Goal: Communication & Community: Answer question/provide support

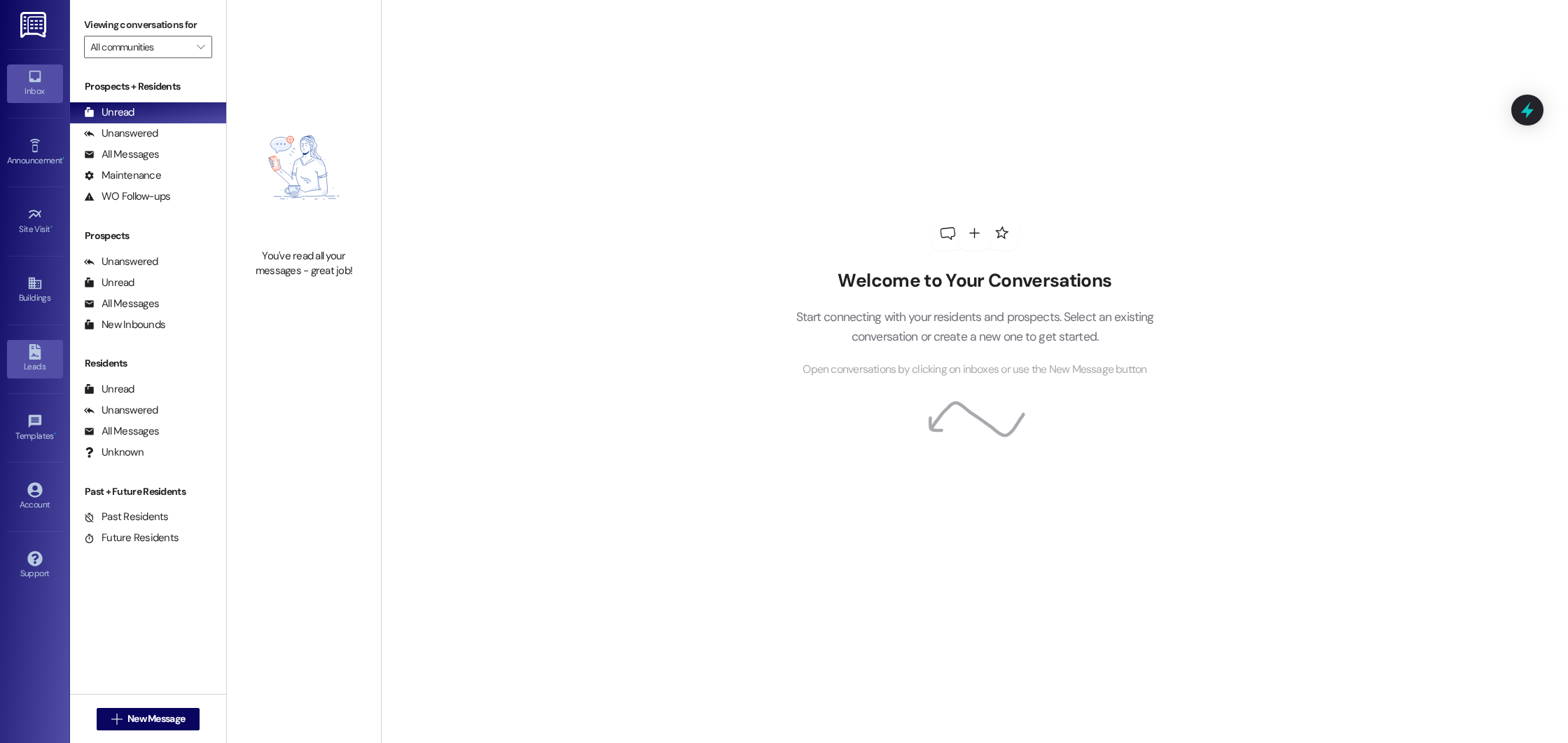
click at [34, 366] on div "Leads" at bounding box center [35, 366] width 70 height 14
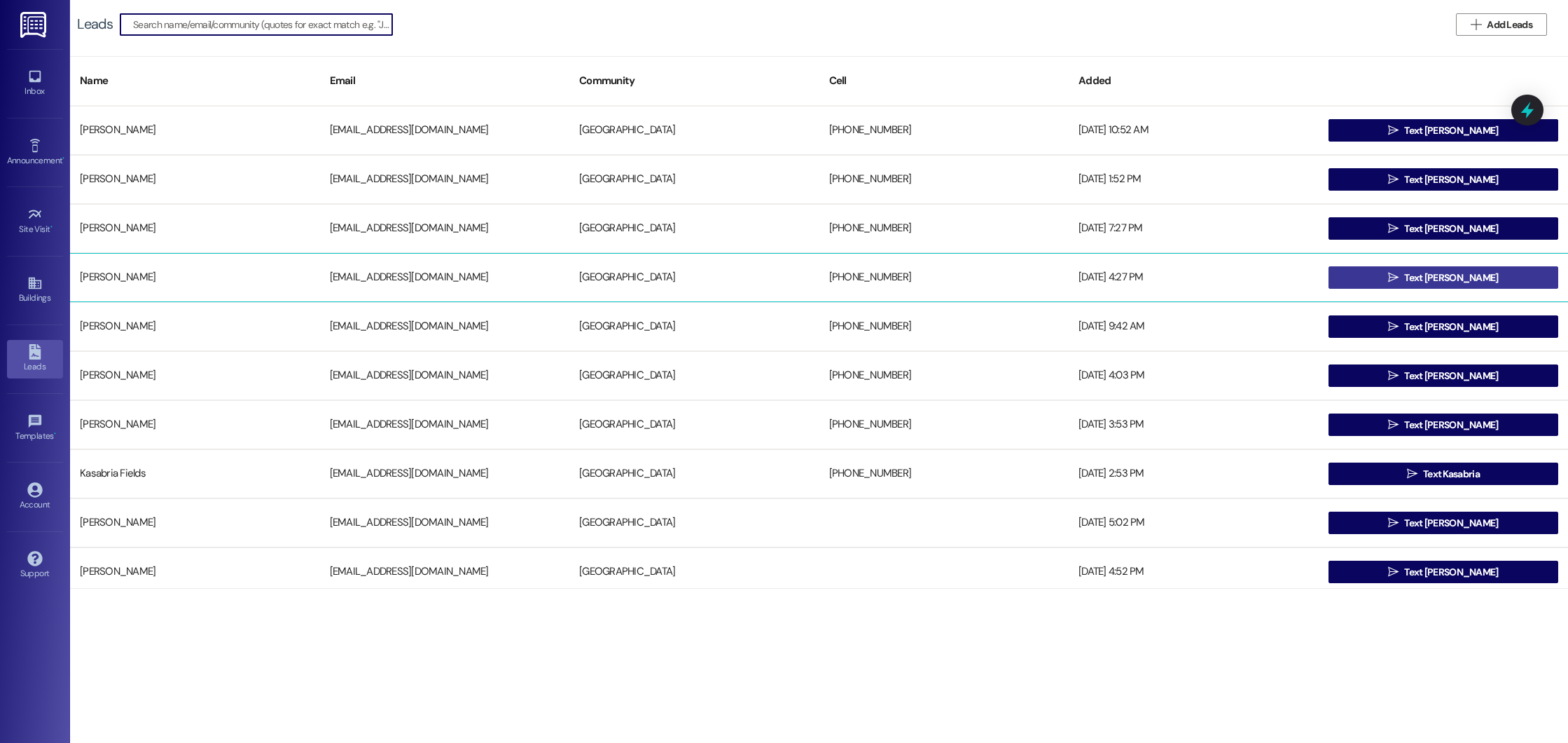
click at [1429, 279] on span "Text Davina" at bounding box center [1451, 277] width 94 height 14
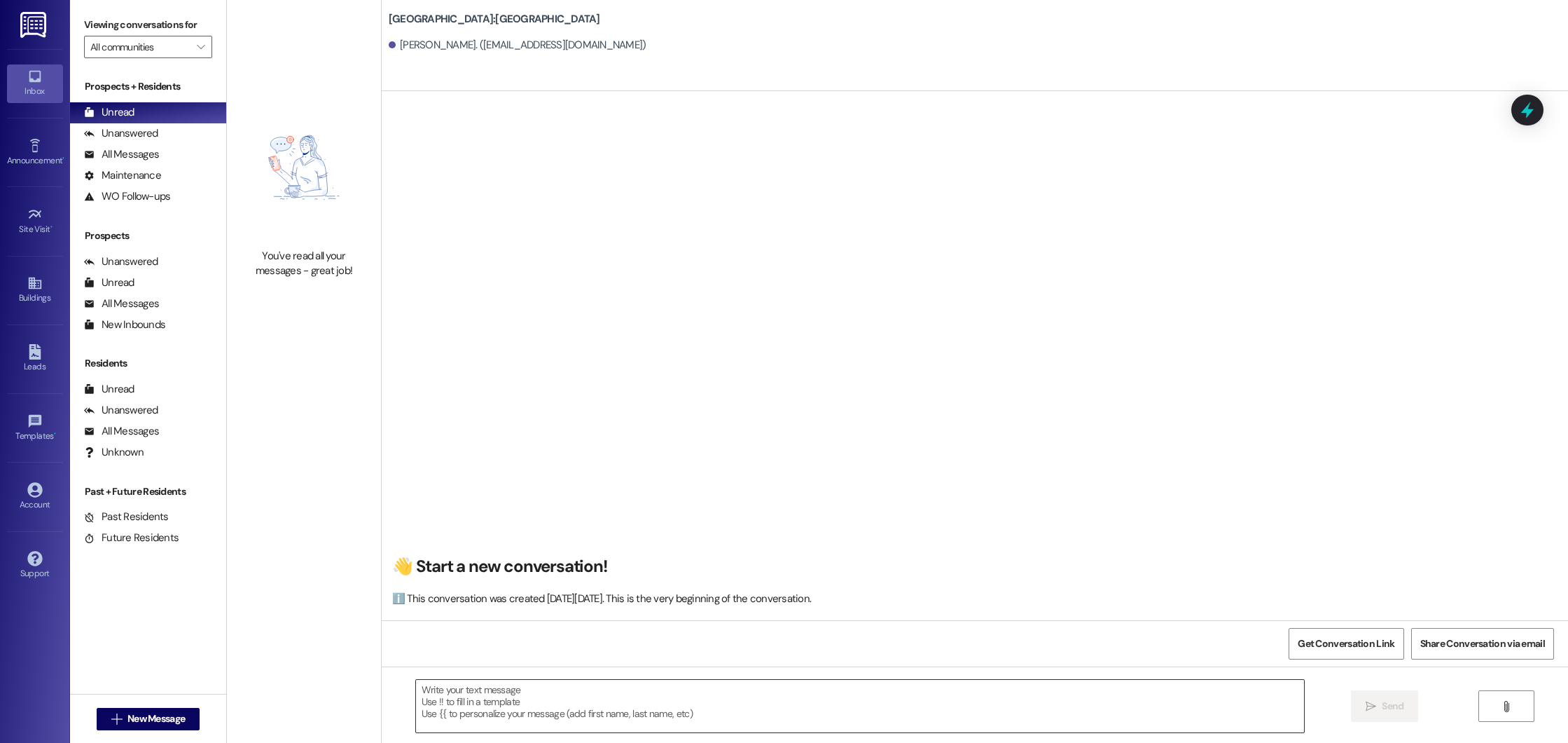
click at [463, 713] on textarea at bounding box center [860, 705] width 889 height 52
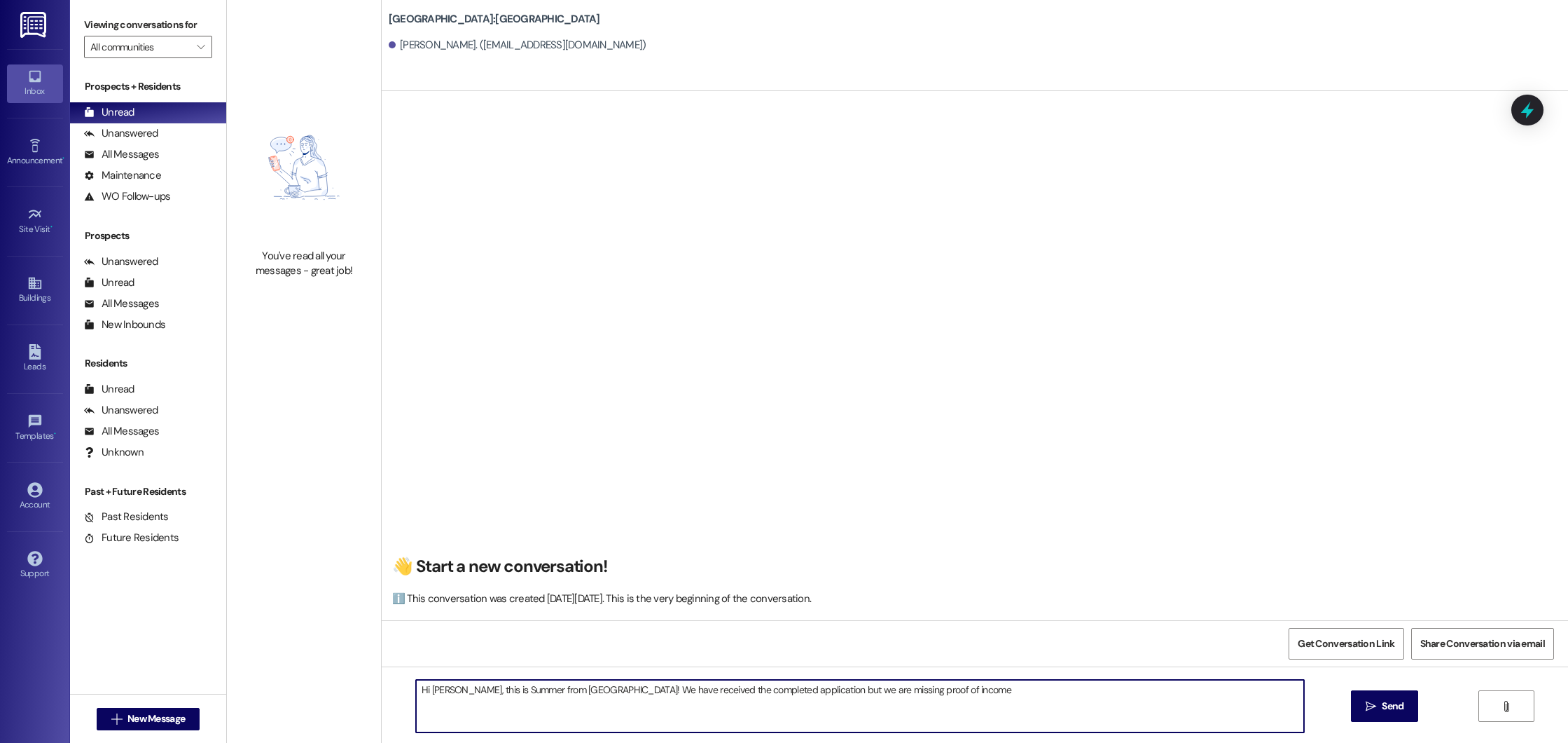
click at [1024, 687] on textarea "Hi Davina, this is Summer from Beacon Place Northport! We have received the com…" at bounding box center [860, 705] width 889 height 52
click at [498, 709] on textarea "Hi Davina, this is Summer from Beacon Place Northport! We have received the com…" at bounding box center [860, 705] width 889 height 52
type textarea "Hi Davina, this is Summer from Beacon Place Northport! We have received the com…"
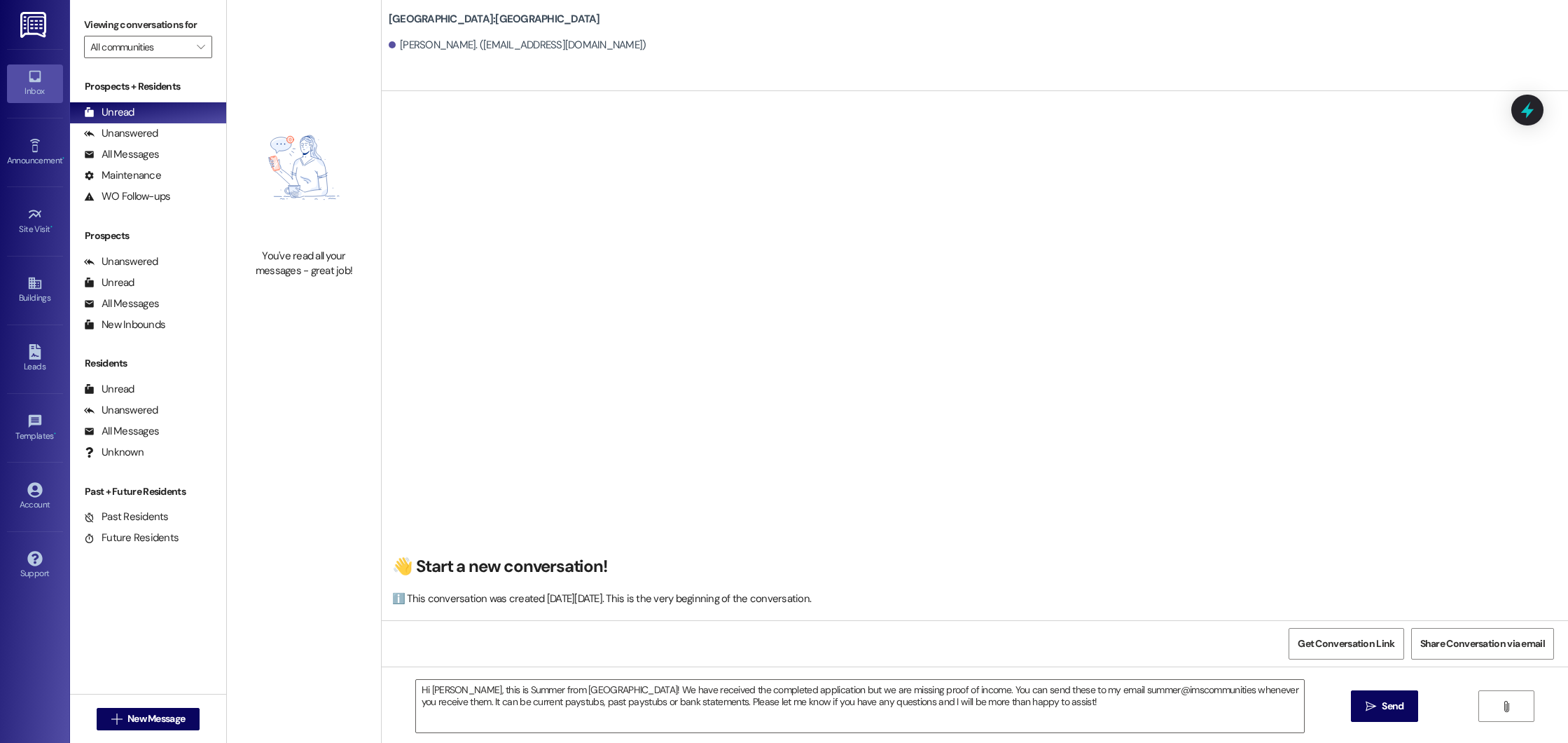
click at [1400, 722] on div "Hi Davina, this is Summer from Beacon Place Northport! We have received the com…" at bounding box center [974, 718] width 1186 height 105
click at [1379, 698] on button " Send" at bounding box center [1386, 705] width 68 height 31
